Goal: Use online tool/utility: Utilize a website feature to perform a specific function

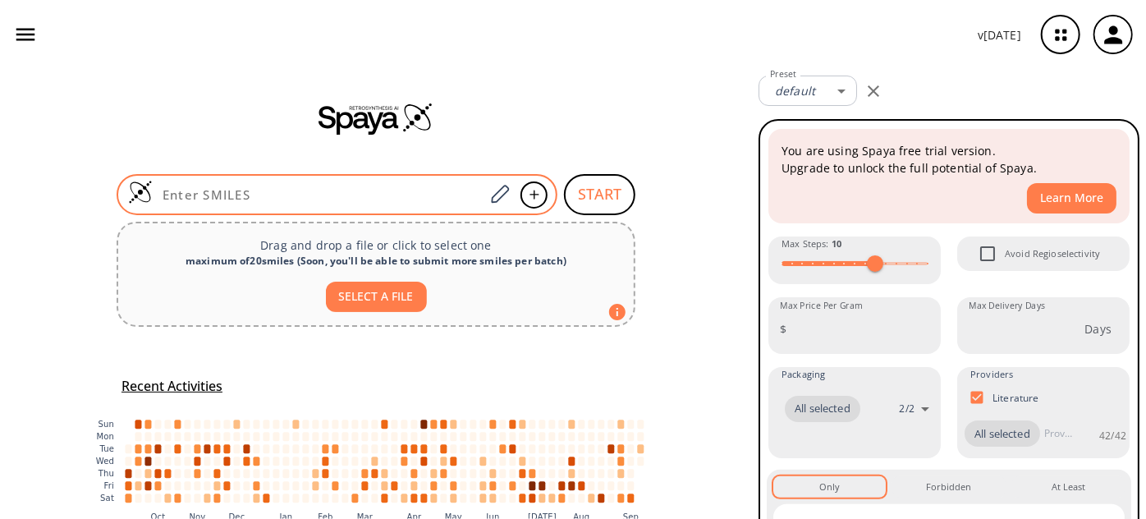
click at [313, 184] on div at bounding box center [337, 194] width 441 height 41
paste input "FC1=C(C=CC(OC2=CC=NC(C(NC)=O)=C2)=C1)NC(OC(C)(C)C)=O"
type input "FC1=C(C=CC(OC2=CC=NC(C(NC)=O)=C2)=C1)NC(OC(C)(C)C)=O"
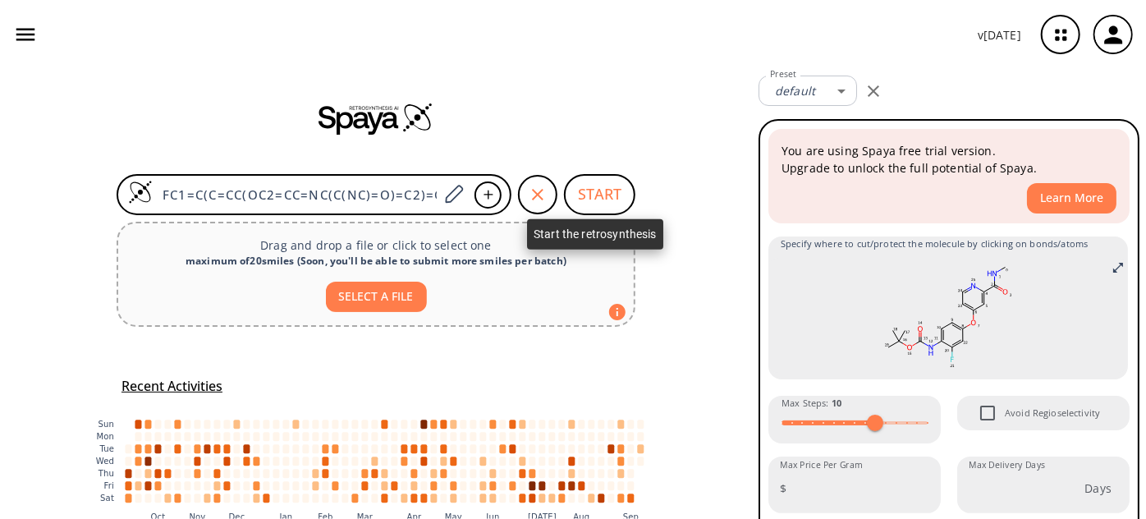
click at [591, 204] on button "START" at bounding box center [599, 194] width 71 height 41
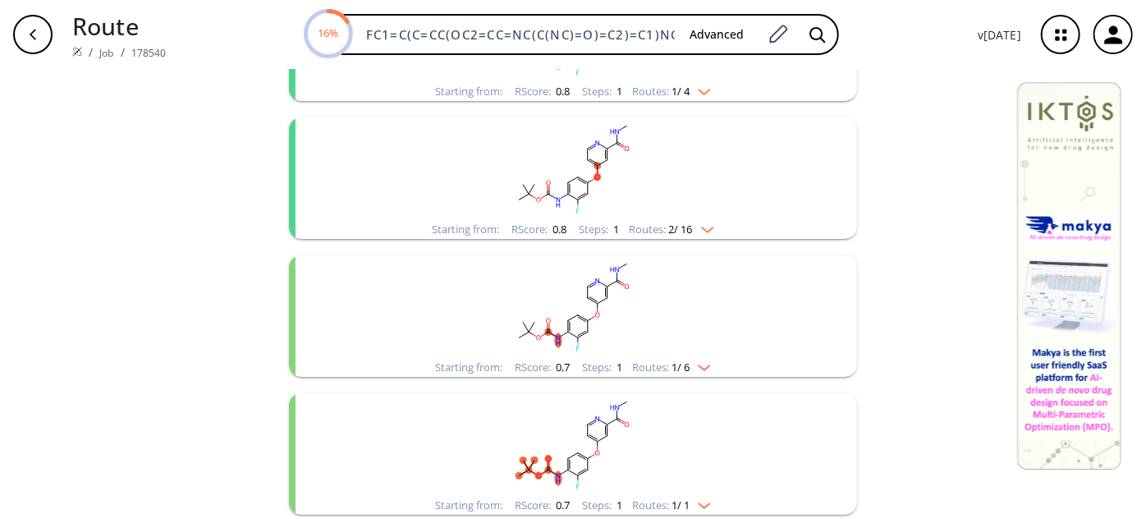
scroll to position [373, 0]
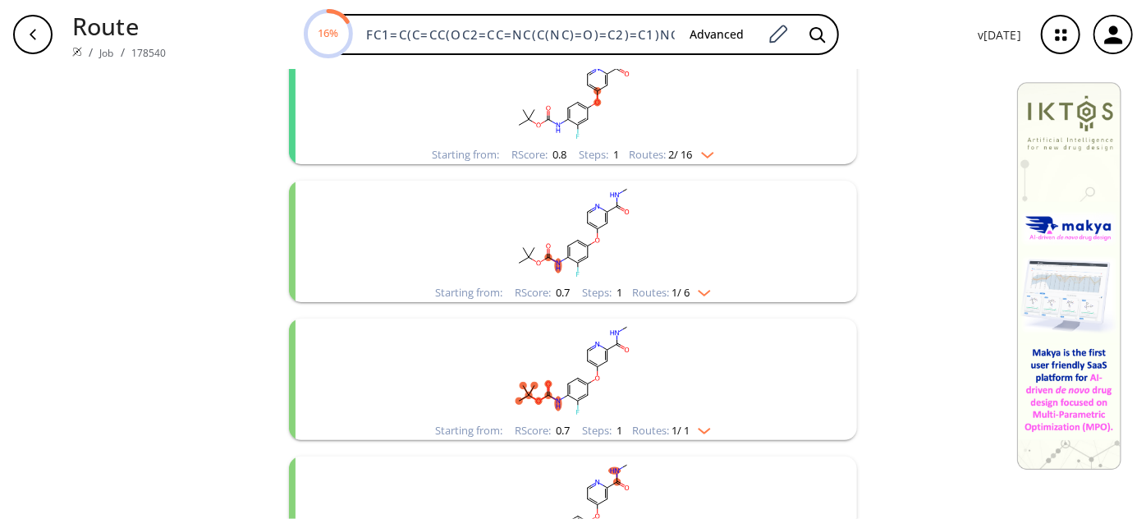
click at [613, 250] on rect "clusters" at bounding box center [573, 232] width 427 height 103
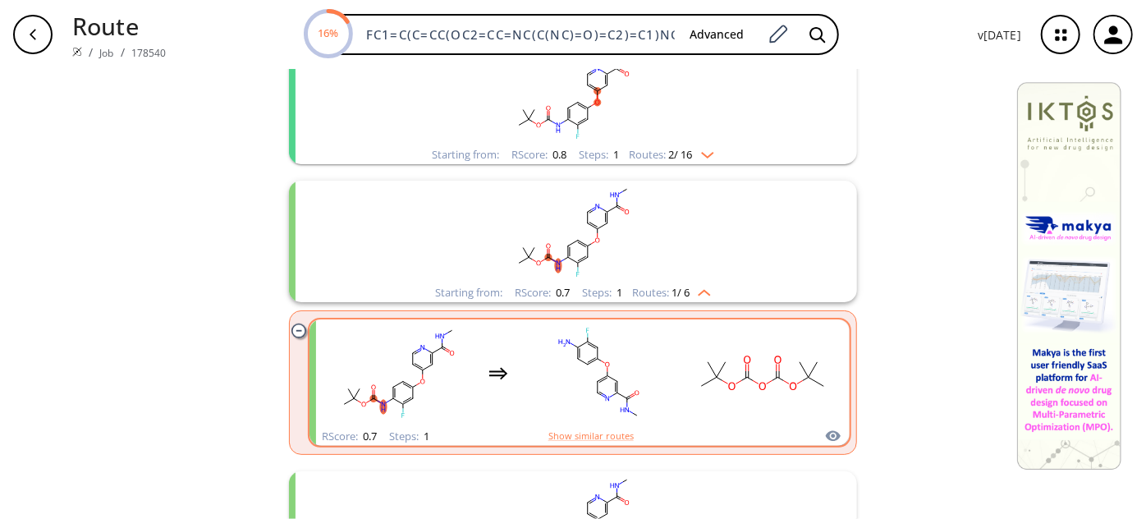
click at [669, 345] on div "clusters" at bounding box center [580, 373] width 512 height 108
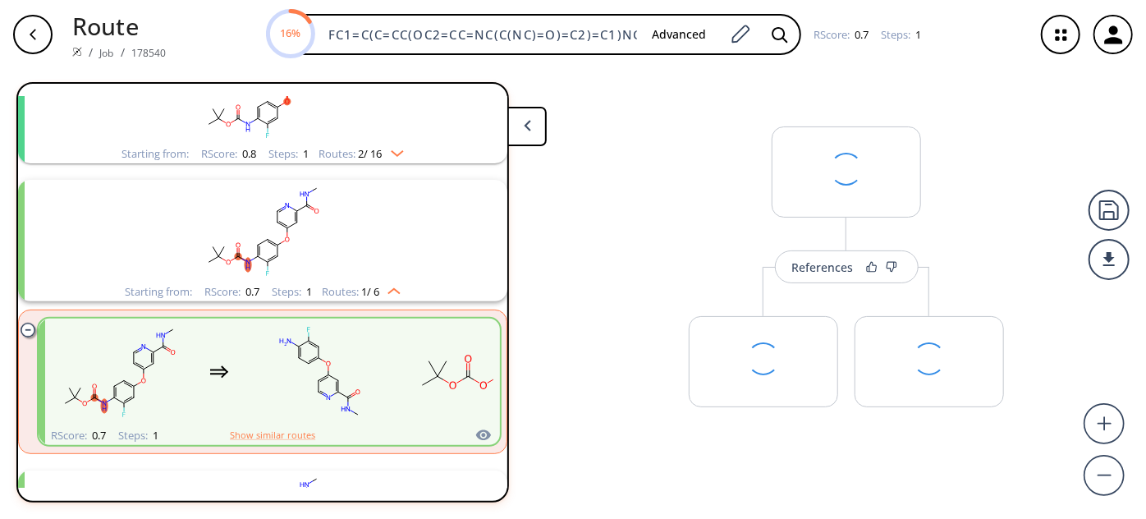
scroll to position [312, 0]
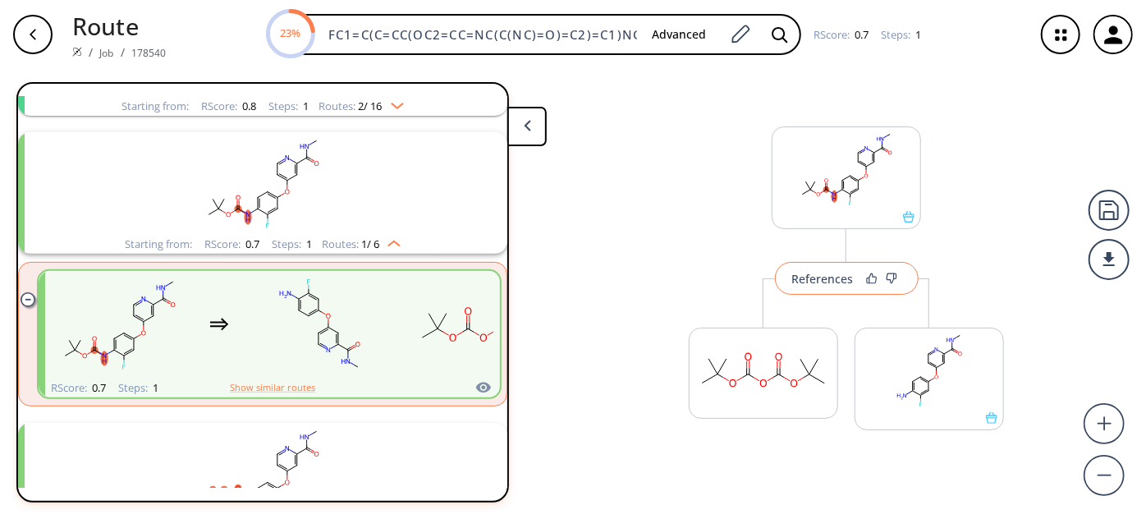
click at [792, 281] on div "References" at bounding box center [823, 278] width 62 height 11
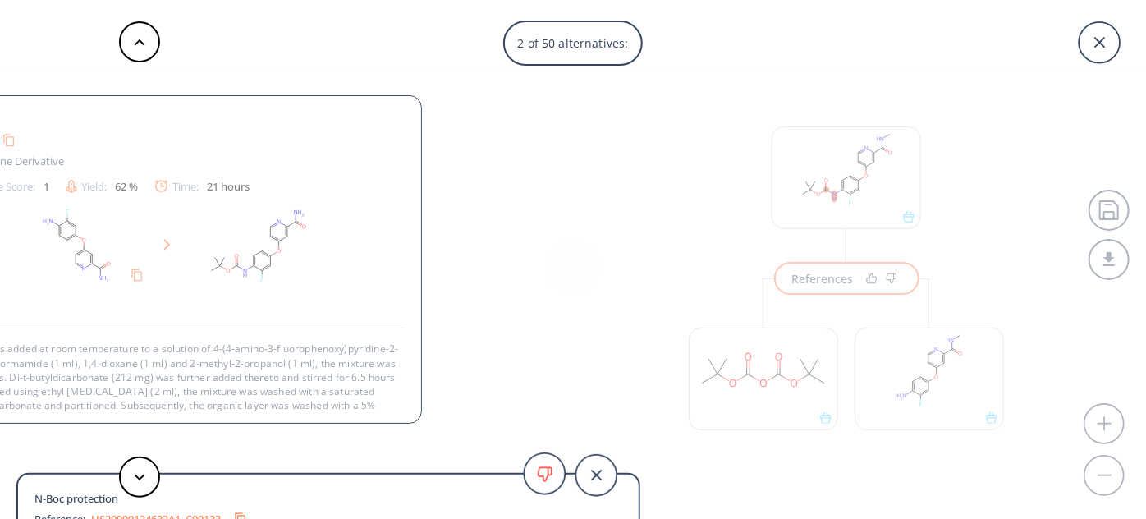
scroll to position [44, 0]
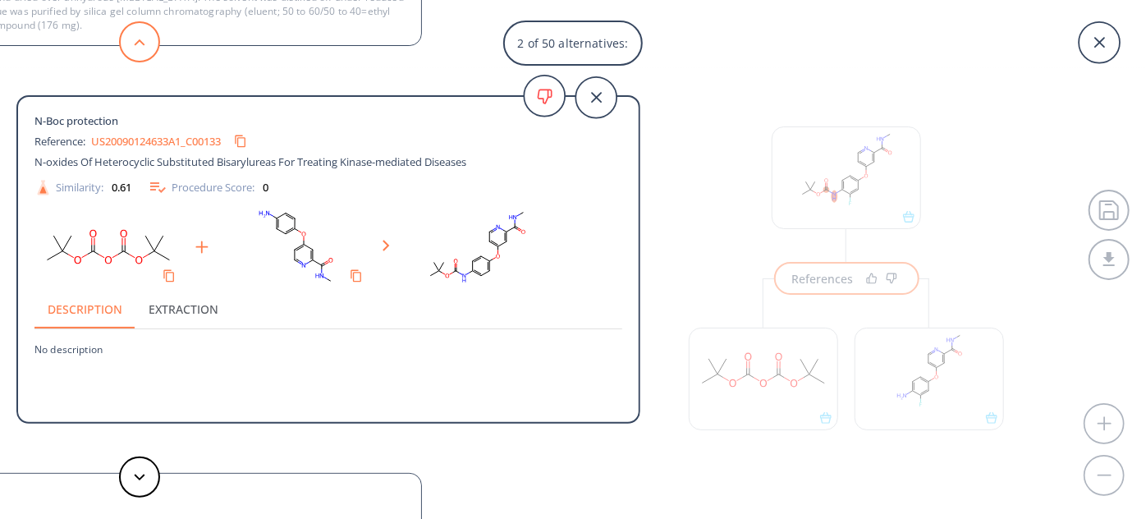
click at [144, 55] on button at bounding box center [139, 41] width 41 height 41
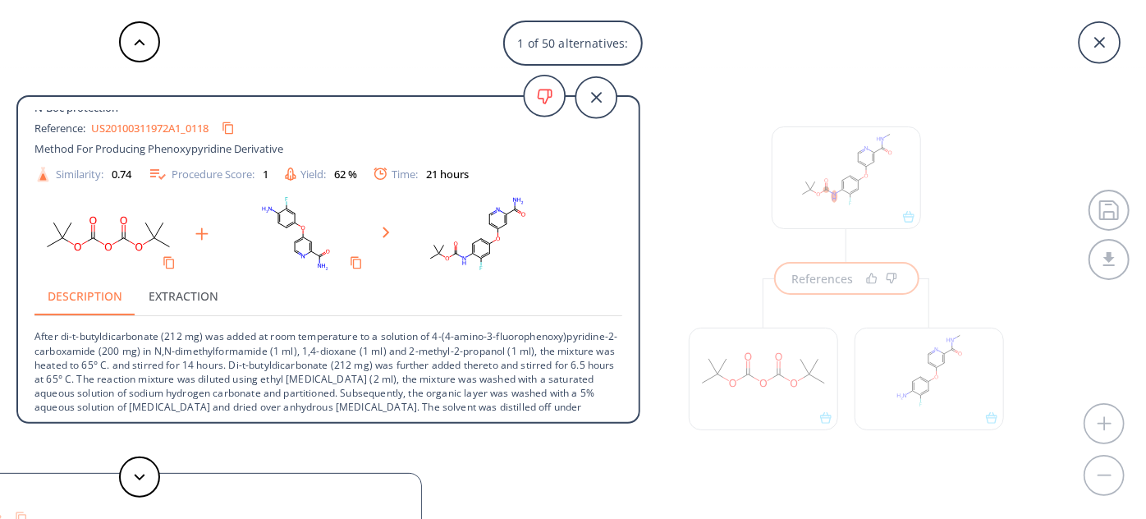
scroll to position [0, 0]
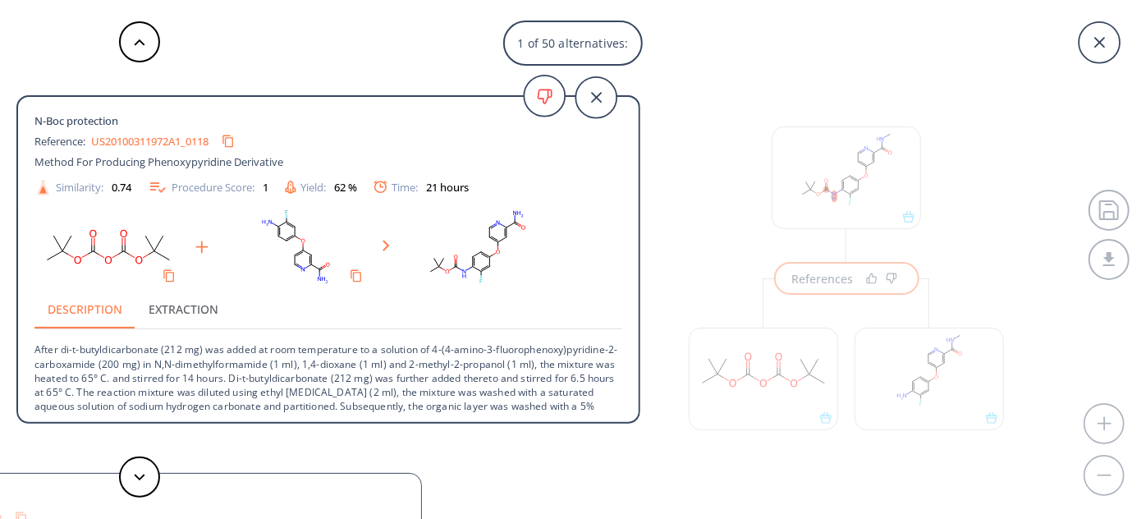
click at [132, 137] on link "US20100311972A1_0118" at bounding box center [149, 141] width 117 height 11
drag, startPoint x: 62, startPoint y: 351, endPoint x: 162, endPoint y: 346, distance: 100.3
click at [162, 346] on p "After di-t-butyldicarbonate (212 mg) was added at room temperature to a solutio…" at bounding box center [328, 392] width 588 height 126
copy p "di-t-butyldicarbonate"
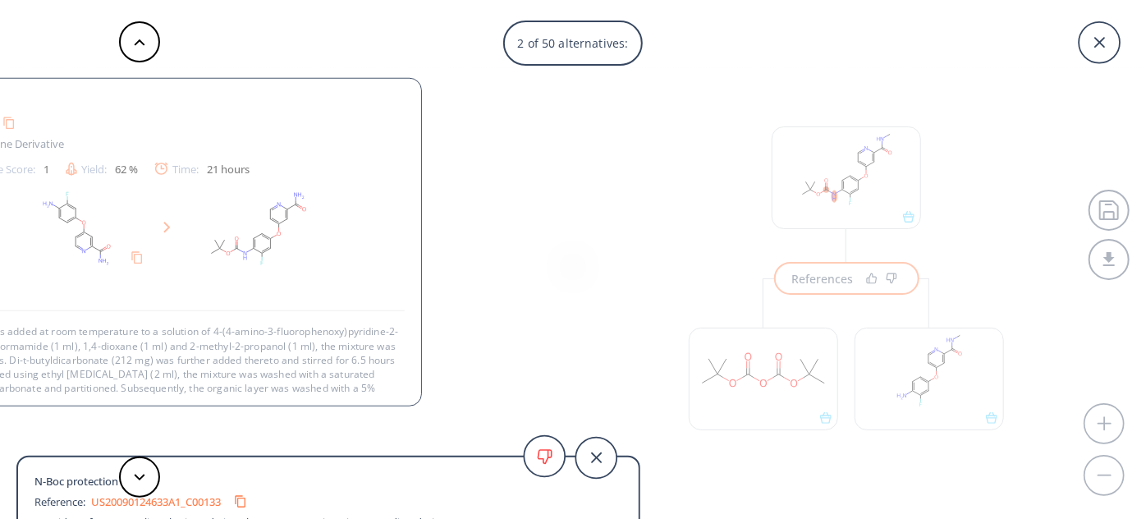
scroll to position [44, 0]
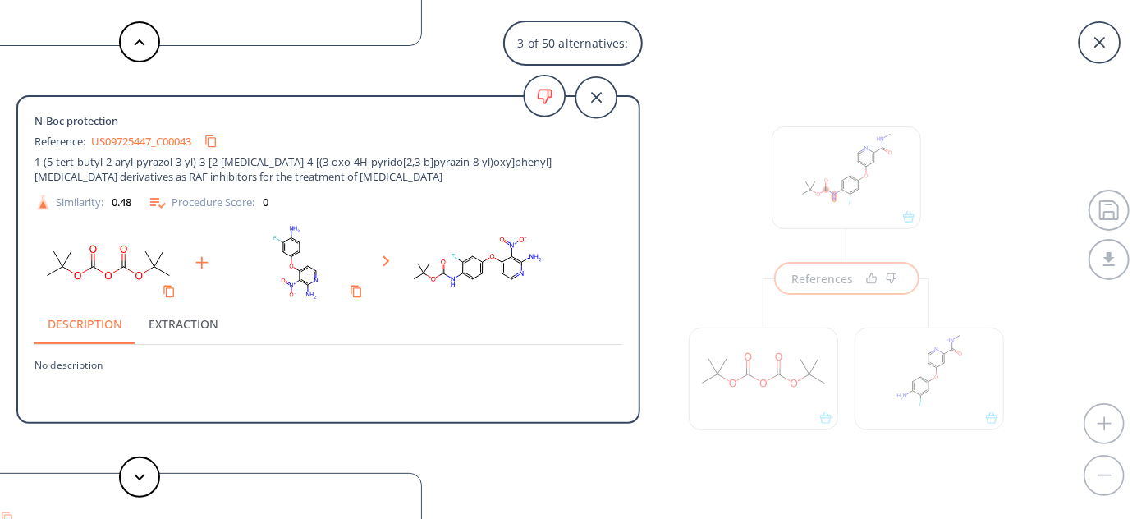
click at [146, 136] on link "US09725447_C00043" at bounding box center [141, 141] width 100 height 11
click at [136, 480] on icon at bounding box center [139, 477] width 11 height 7
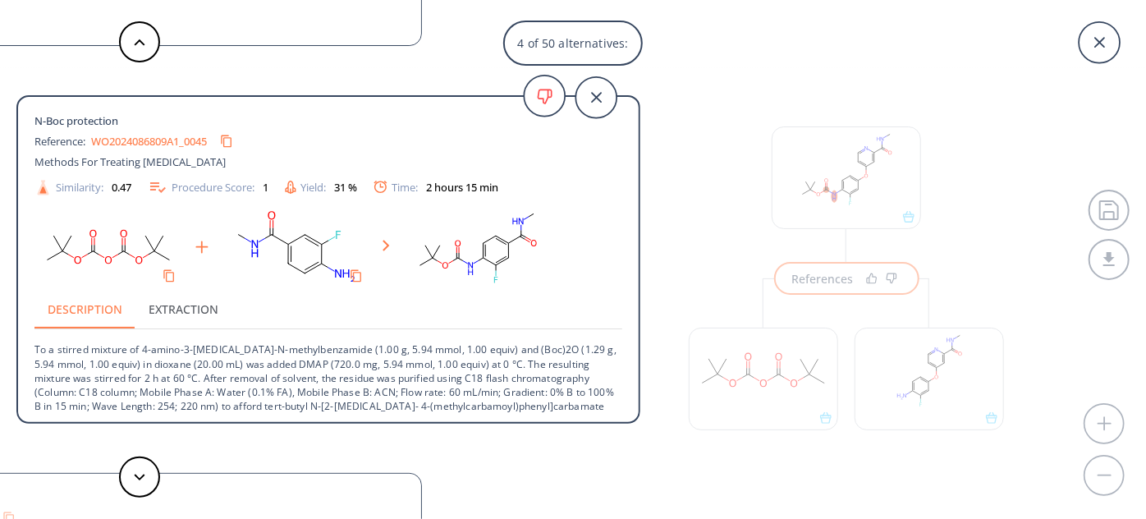
click at [141, 132] on div "WO2024086809A1_0045" at bounding box center [165, 141] width 149 height 26
click at [141, 142] on link "WO2024086809A1_0045" at bounding box center [149, 141] width 116 height 11
click at [137, 472] on button at bounding box center [139, 477] width 41 height 41
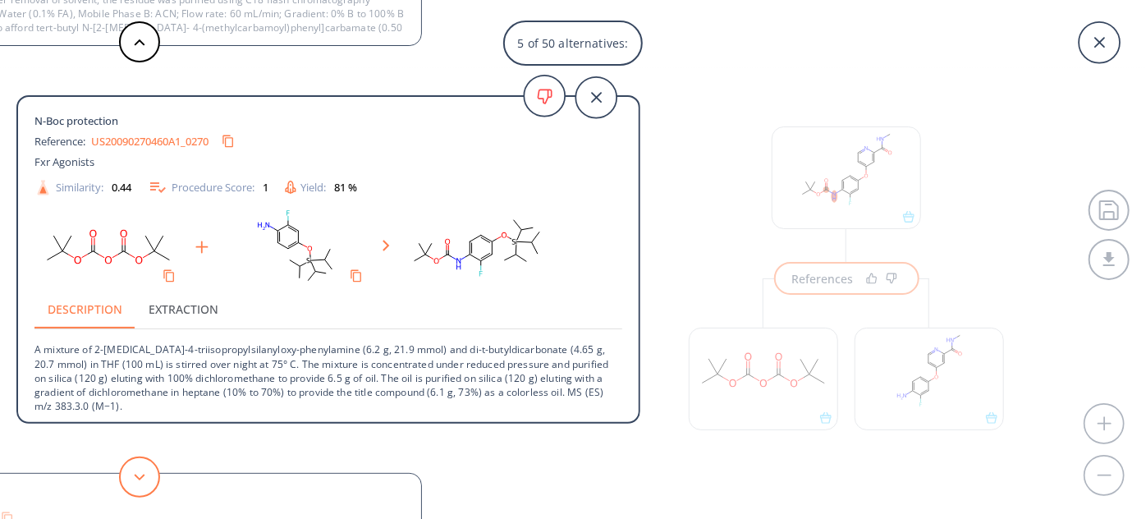
click at [140, 468] on button at bounding box center [139, 477] width 41 height 41
